Goal: Transaction & Acquisition: Purchase product/service

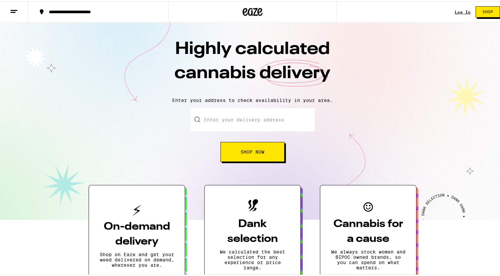
click at [247, 155] on button "Shop Now" at bounding box center [252, 150] width 64 height 20
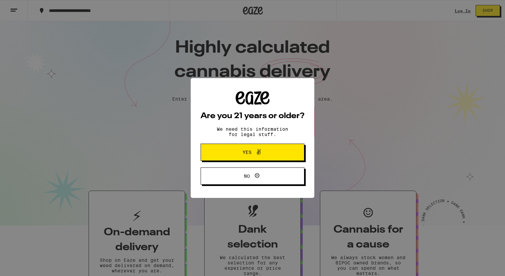
click at [270, 152] on span "Yes" at bounding box center [252, 152] width 50 height 9
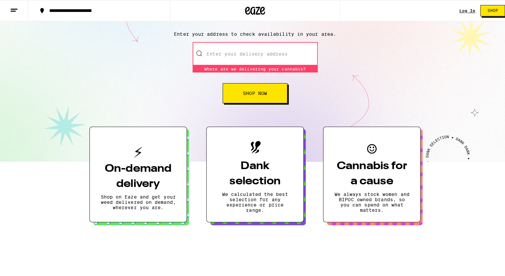
scroll to position [33, 0]
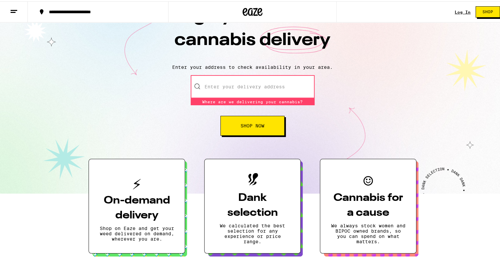
click at [231, 82] on input "Enter your delivery address" at bounding box center [253, 85] width 124 height 23
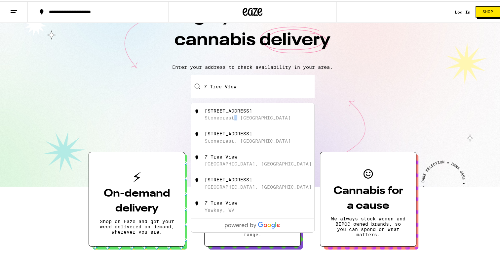
click at [235, 121] on div "7 Tree View Drive Stonecrest, GA" at bounding box center [252, 112] width 123 height 23
type input "7 Tree View Drive, Stonecrest, GA"
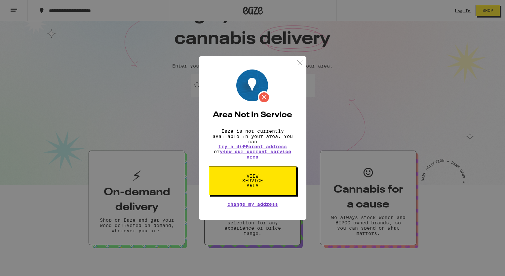
click at [299, 58] on img at bounding box center [300, 62] width 8 height 8
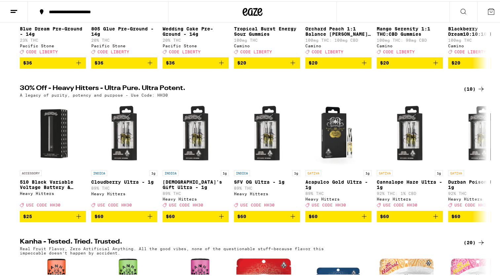
scroll to position [191, 0]
